Goal: Navigation & Orientation: Find specific page/section

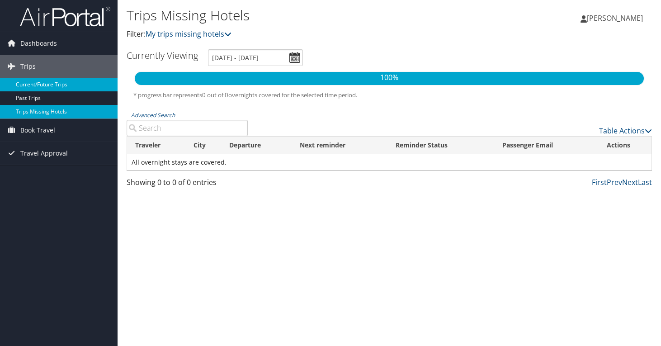
click at [64, 83] on link "Current/Future Trips" at bounding box center [59, 85] width 118 height 14
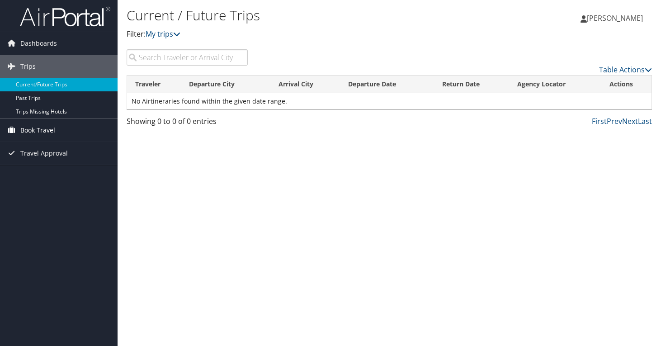
click at [40, 127] on span "Book Travel" at bounding box center [37, 130] width 35 height 23
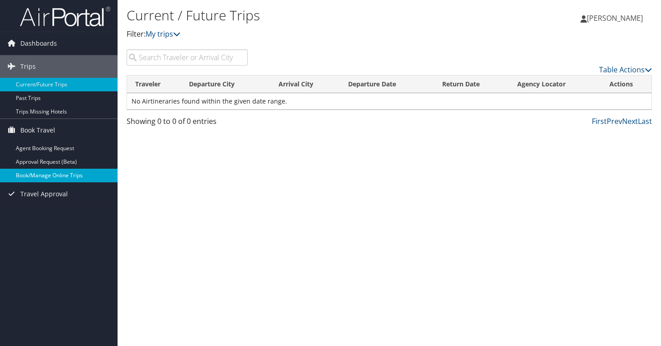
click at [48, 172] on link "Book/Manage Online Trips" at bounding box center [59, 176] width 118 height 14
